Goal: Information Seeking & Learning: Find specific page/section

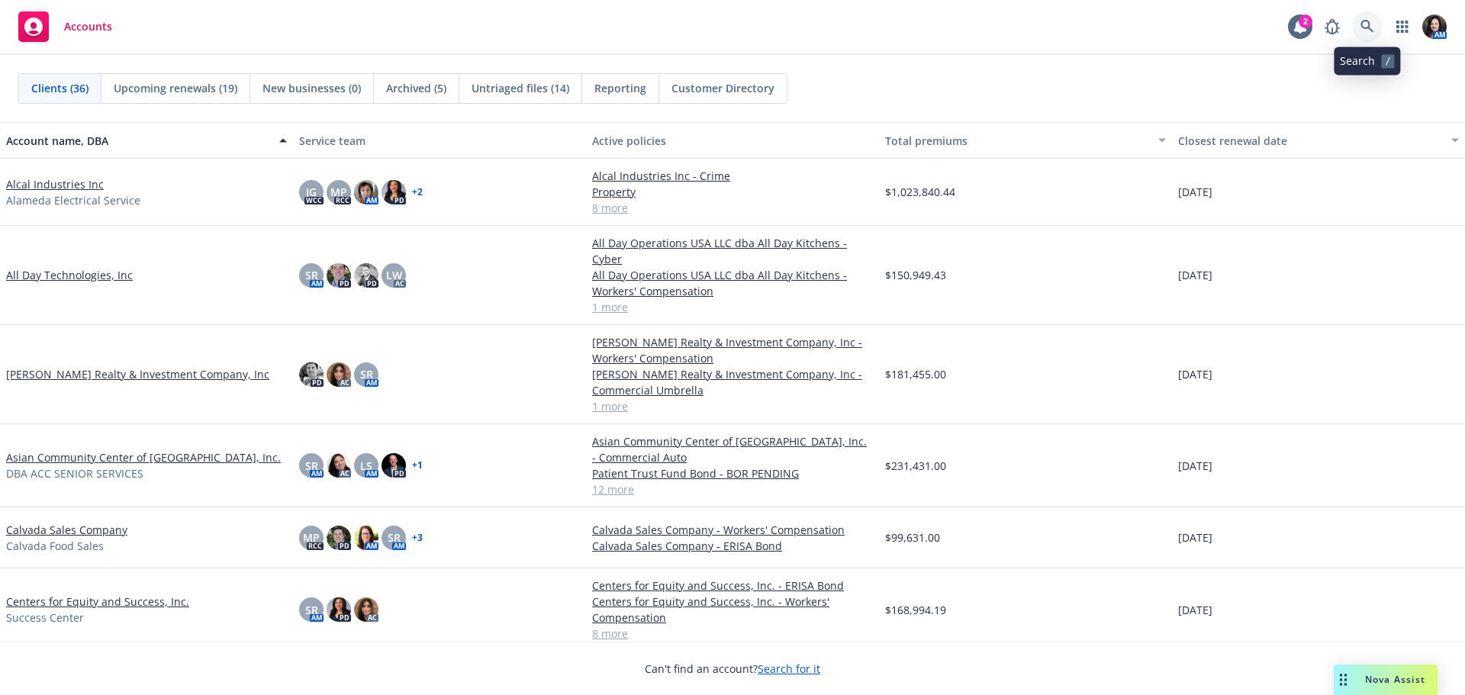
click at [1373, 31] on icon at bounding box center [1367, 27] width 14 height 14
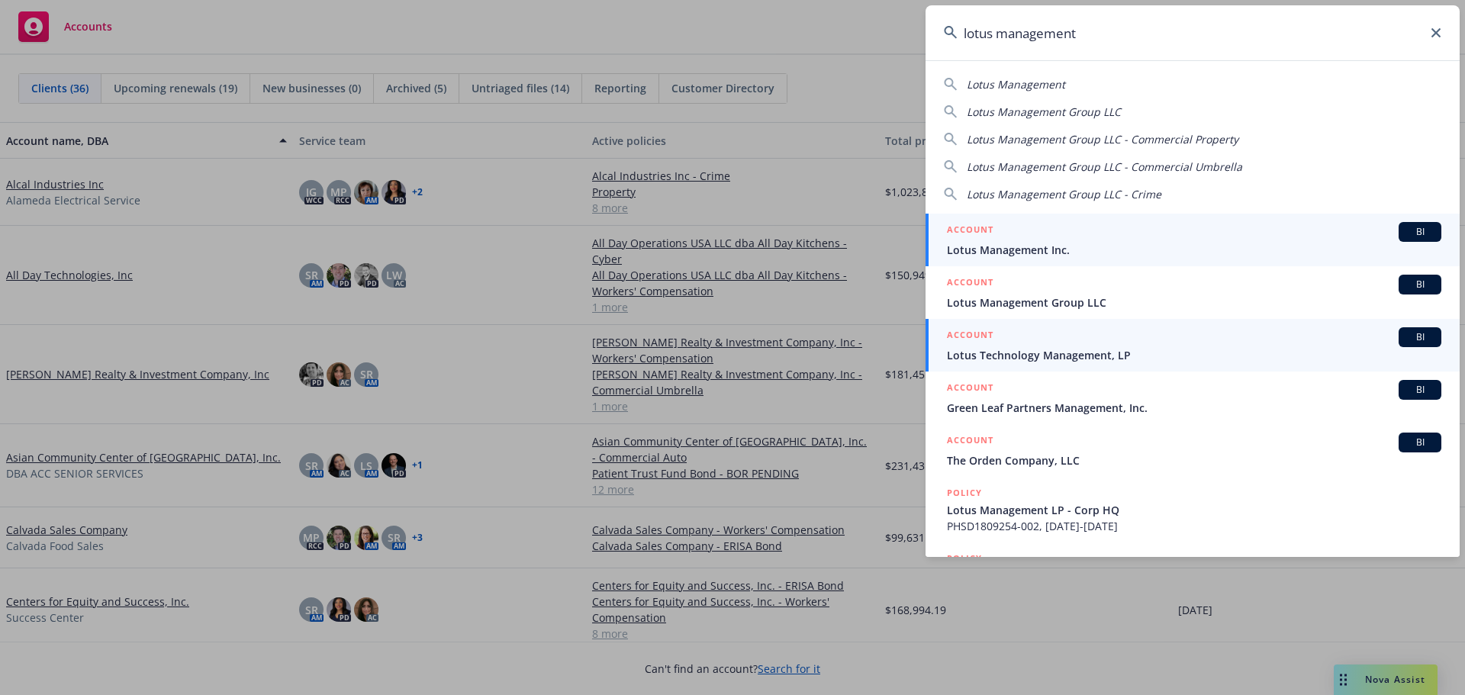
type input "lotus management"
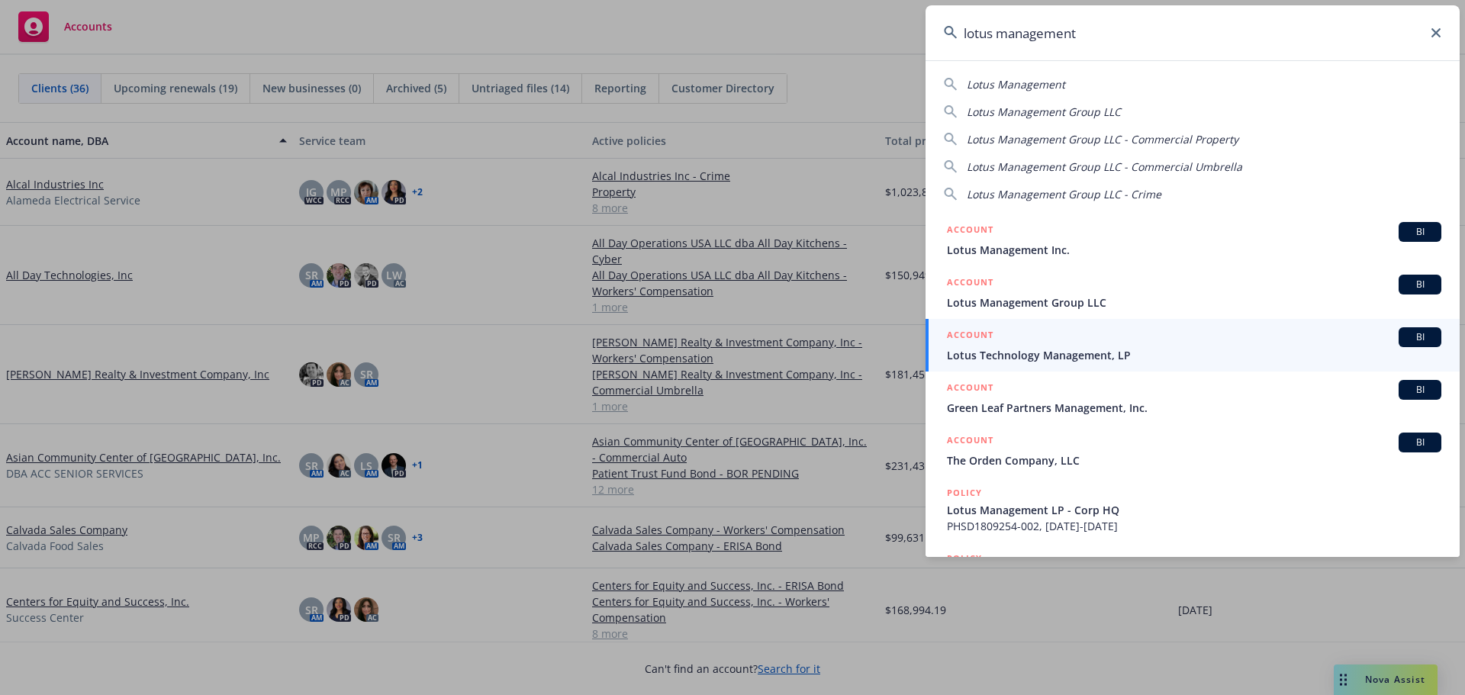
click at [1047, 243] on span "Lotus Management Inc." at bounding box center [1194, 250] width 494 height 16
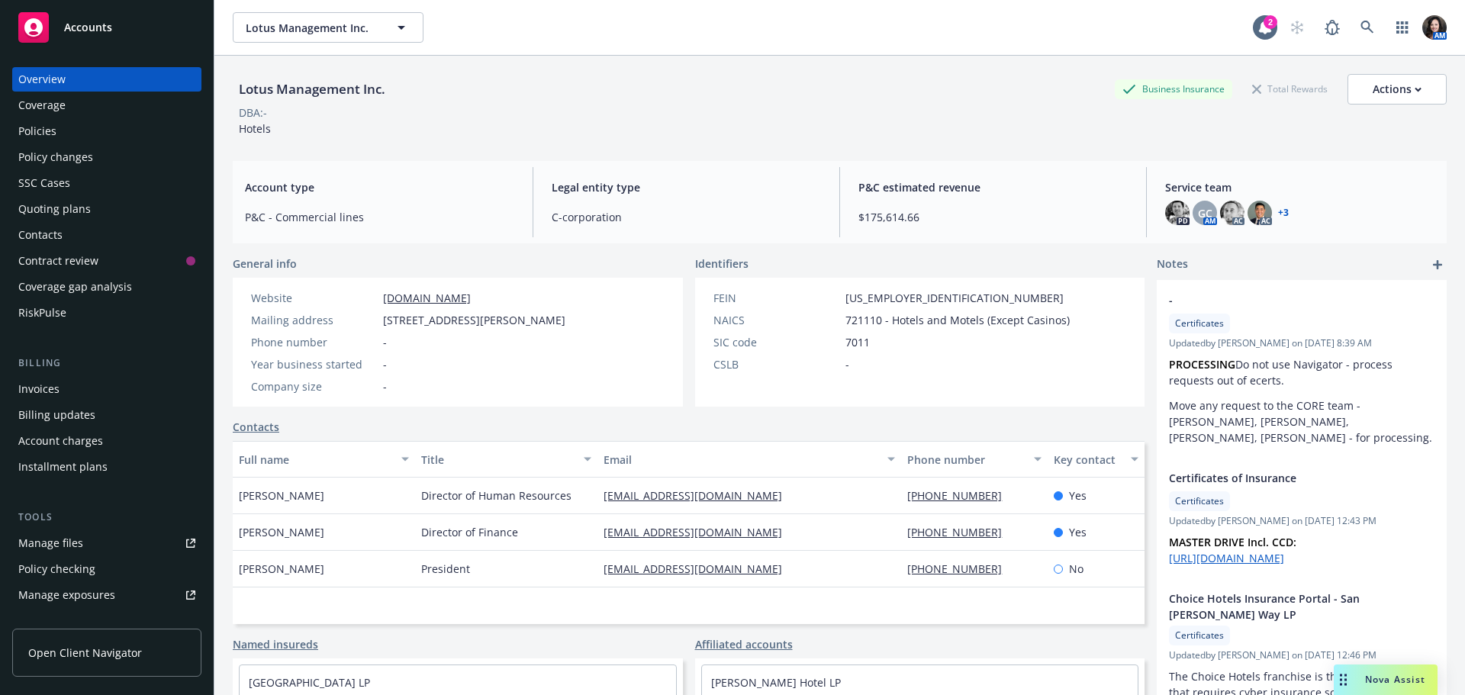
click at [57, 136] on div "Policies" at bounding box center [106, 131] width 177 height 24
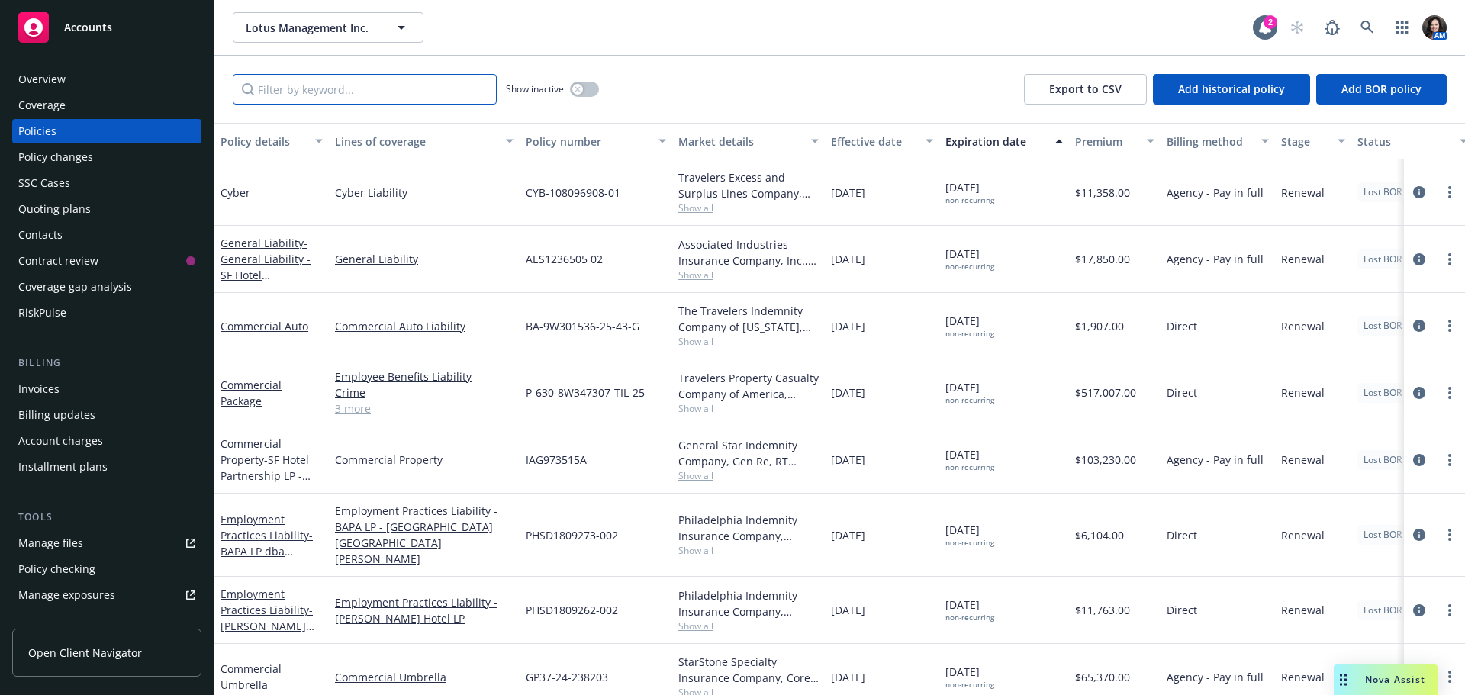
click at [381, 95] on input "Filter by keyword..." at bounding box center [365, 89] width 264 height 31
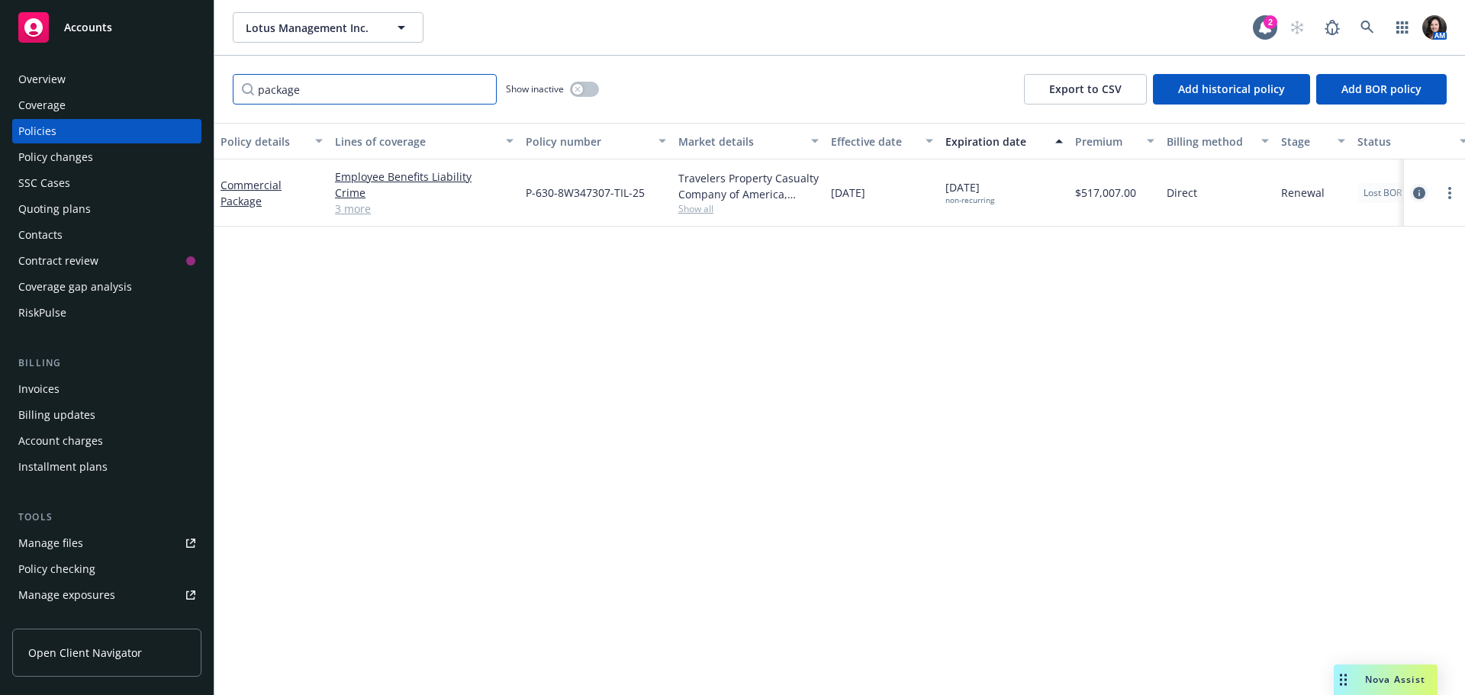
type input "package"
click at [1419, 185] on link "circleInformation" at bounding box center [1419, 193] width 18 height 18
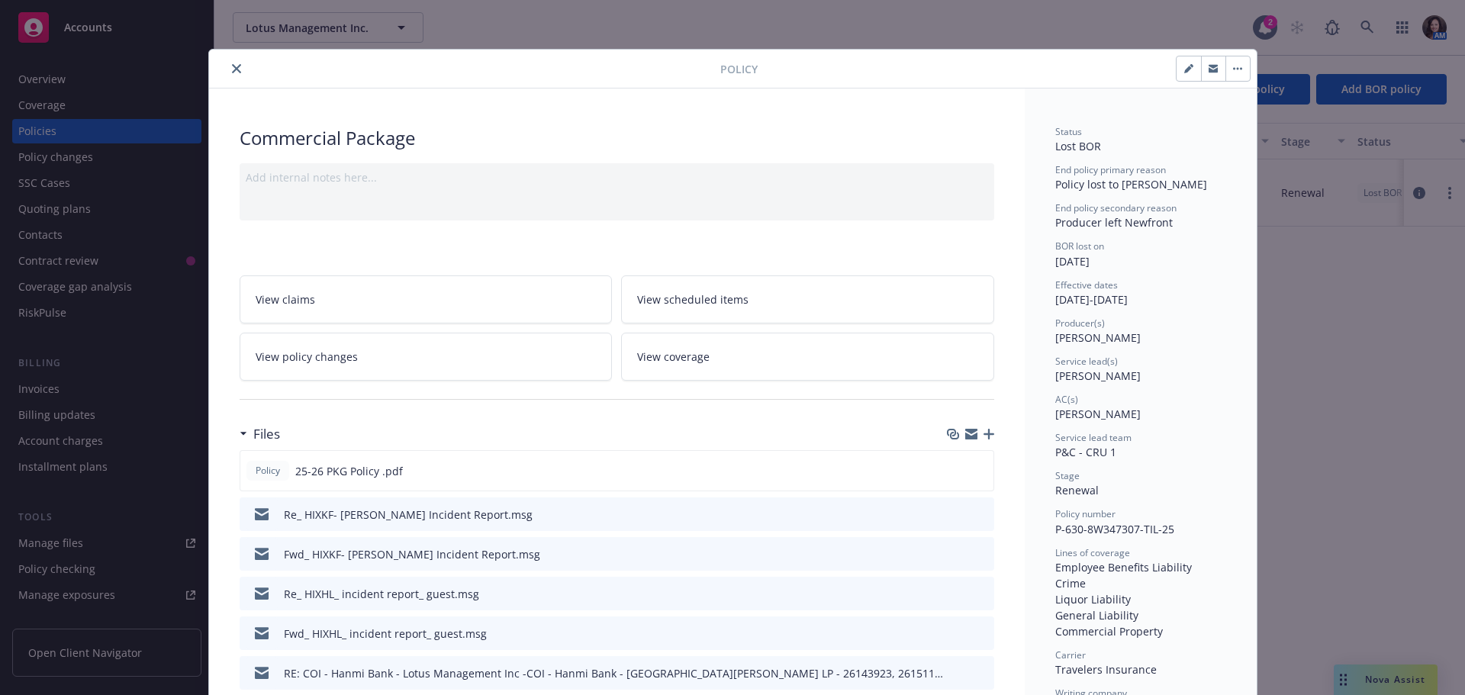
click at [1212, 68] on button "button" at bounding box center [1213, 68] width 24 height 24
click at [1209, 66] on icon "button" at bounding box center [1212, 67] width 9 height 4
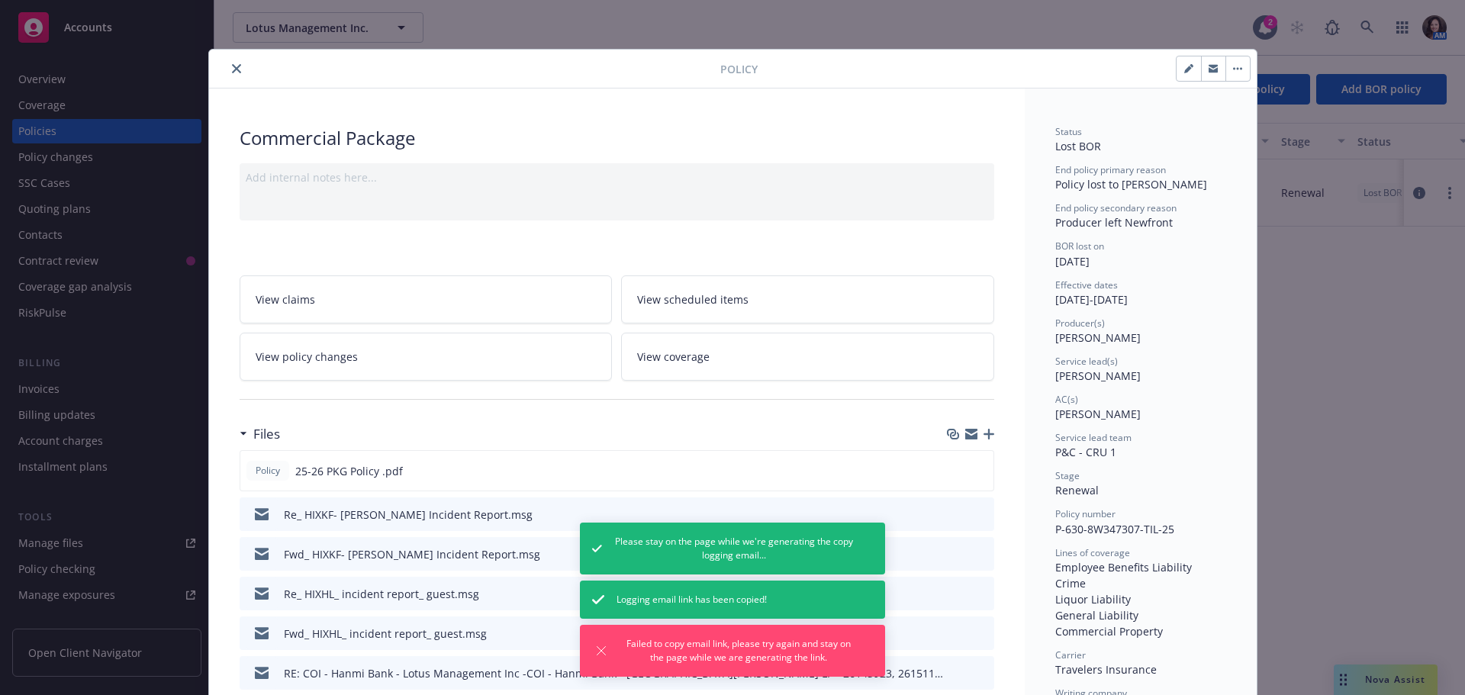
click at [1208, 76] on button "button" at bounding box center [1213, 68] width 24 height 24
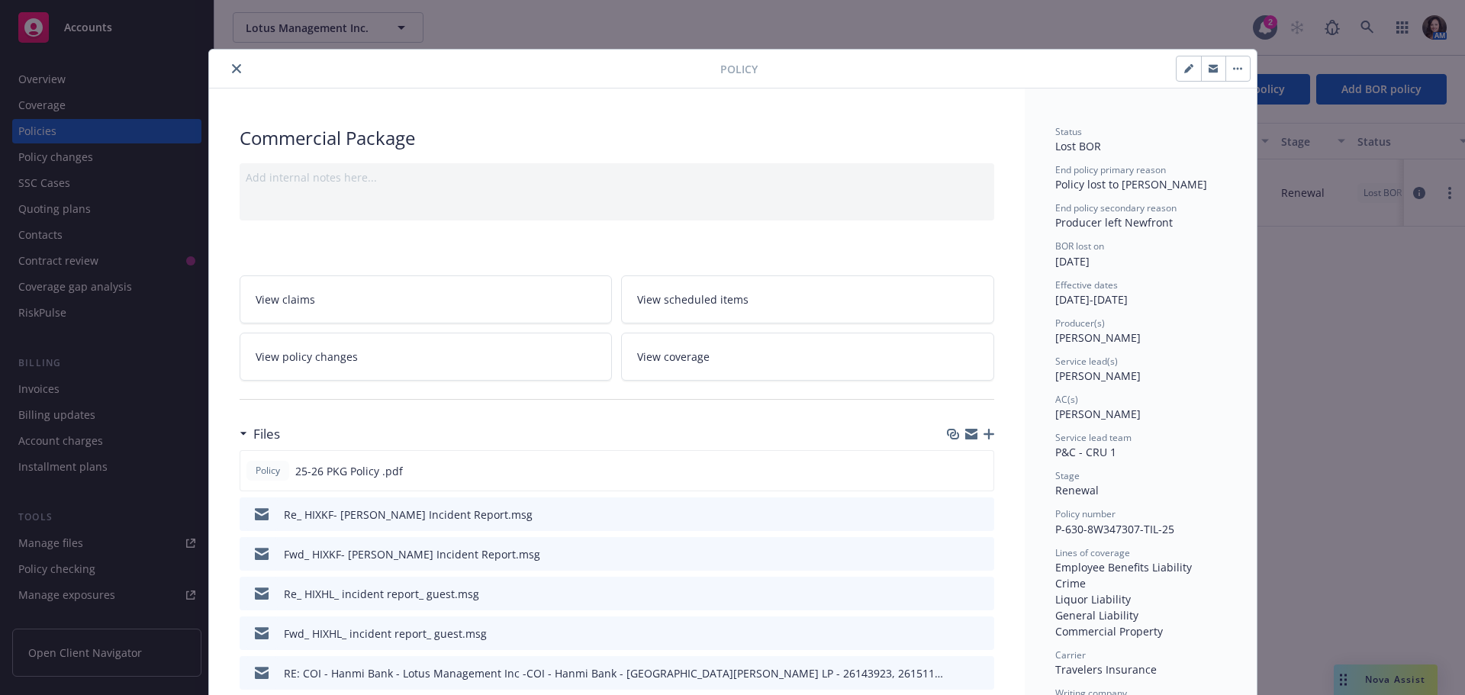
click at [232, 71] on icon "close" at bounding box center [236, 68] width 9 height 9
